Goal: Task Accomplishment & Management: Manage account settings

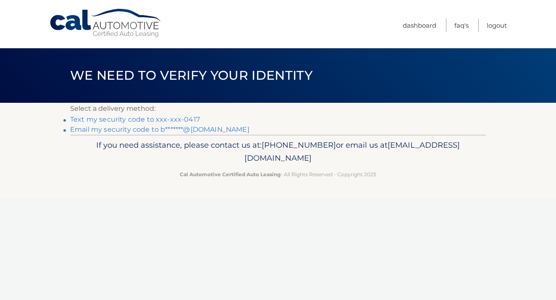
click at [185, 116] on link "Text my security code to xxx-xxx-0417" at bounding box center [135, 119] width 130 height 8
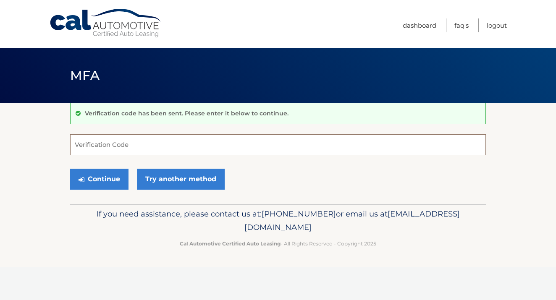
click at [99, 149] on input "Verification Code" at bounding box center [278, 144] width 416 height 21
type input "121600"
click at [99, 179] on button "Continue" at bounding box center [99, 179] width 58 height 21
click at [99, 177] on button "Continue" at bounding box center [99, 179] width 58 height 21
click at [107, 184] on button "Continue" at bounding box center [99, 179] width 58 height 21
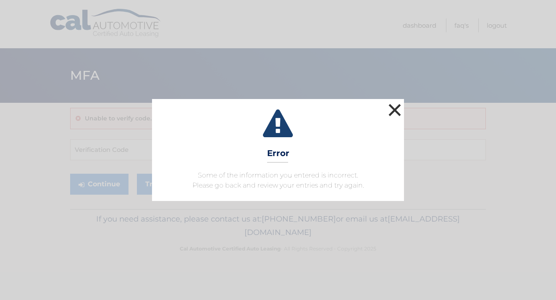
click at [395, 108] on button "×" at bounding box center [394, 110] width 17 height 17
click at [398, 111] on button "×" at bounding box center [394, 110] width 17 height 17
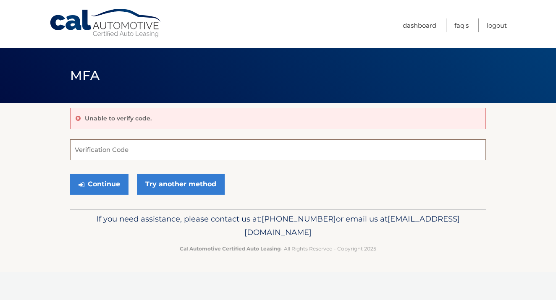
click at [144, 152] on input "Verification Code" at bounding box center [278, 149] width 416 height 21
click at [105, 186] on button "Continue" at bounding box center [99, 184] width 58 height 21
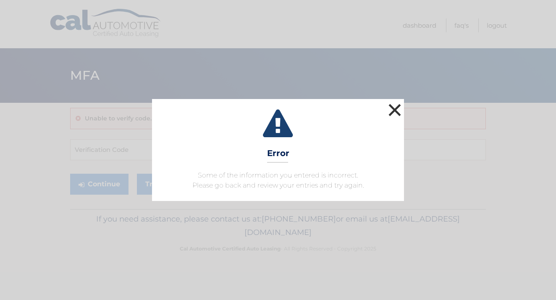
click at [398, 108] on button "×" at bounding box center [394, 110] width 17 height 17
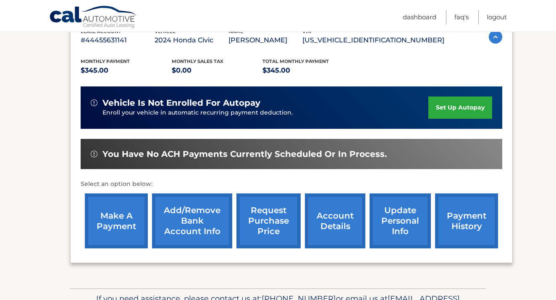
scroll to position [173, 0]
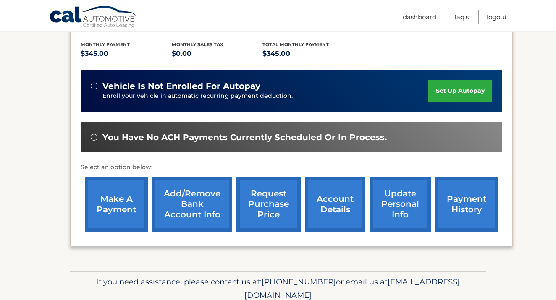
click at [120, 203] on link "make a payment" at bounding box center [116, 204] width 63 height 55
click at [471, 202] on link "payment history" at bounding box center [466, 204] width 63 height 55
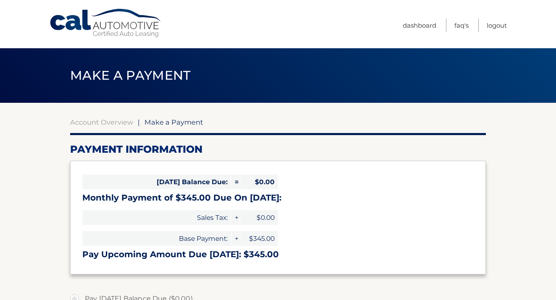
select select "OTlmMmJkZDItODA4Zi00YWVkLWFiMGEtMjMwYTMwYWE1ZGY4"
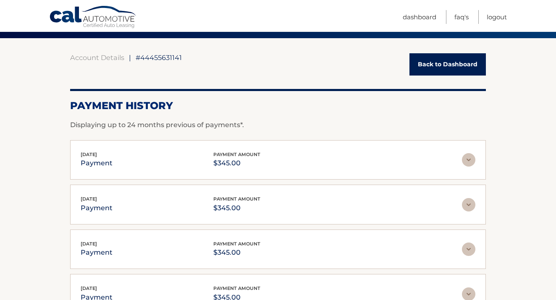
scroll to position [65, 0]
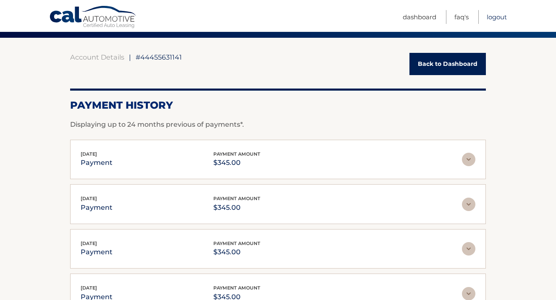
click at [500, 17] on link "Logout" at bounding box center [497, 17] width 20 height 14
